Goal: Transaction & Acquisition: Purchase product/service

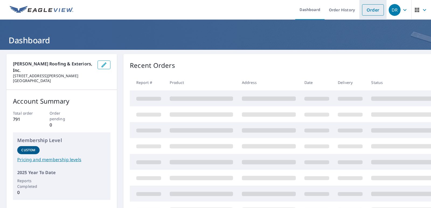
click at [365, 11] on link "Order" at bounding box center [373, 9] width 22 height 11
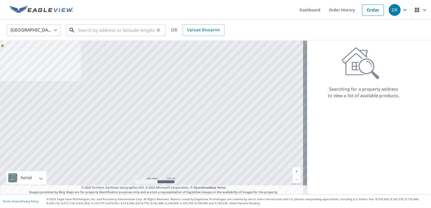
click at [119, 33] on input "text" at bounding box center [116, 30] width 77 height 15
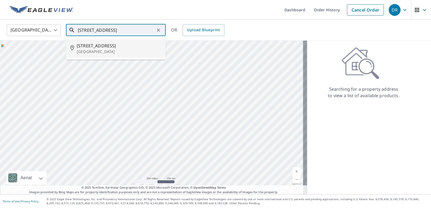
click at [106, 47] on span "[STREET_ADDRESS]" at bounding box center [119, 46] width 85 height 6
type input "[STREET_ADDRESS]"
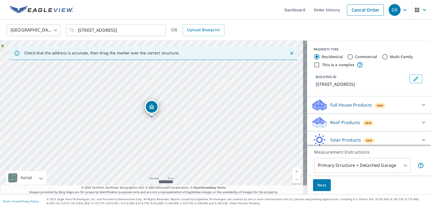
scroll to position [27, 0]
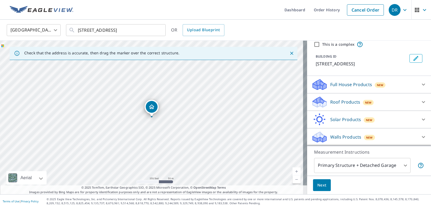
click at [334, 100] on p "Roof Products" at bounding box center [346, 102] width 30 height 6
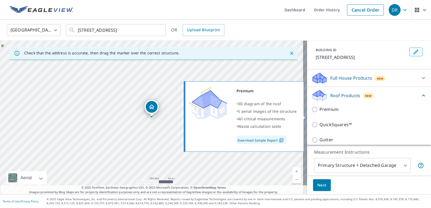
click at [312, 113] on input "Premium" at bounding box center [316, 109] width 8 height 6
checkbox input "true"
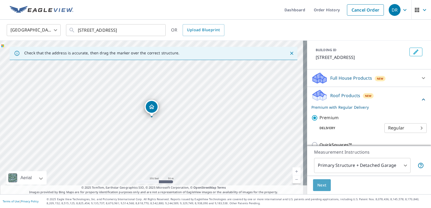
click at [319, 186] on span "Next" at bounding box center [322, 185] width 9 height 7
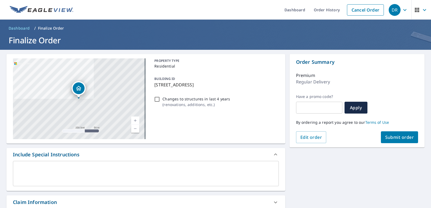
click at [394, 139] on span "Submit order" at bounding box center [400, 138] width 29 height 6
checkbox input "true"
